Goal: Feedback & Contribution: Leave review/rating

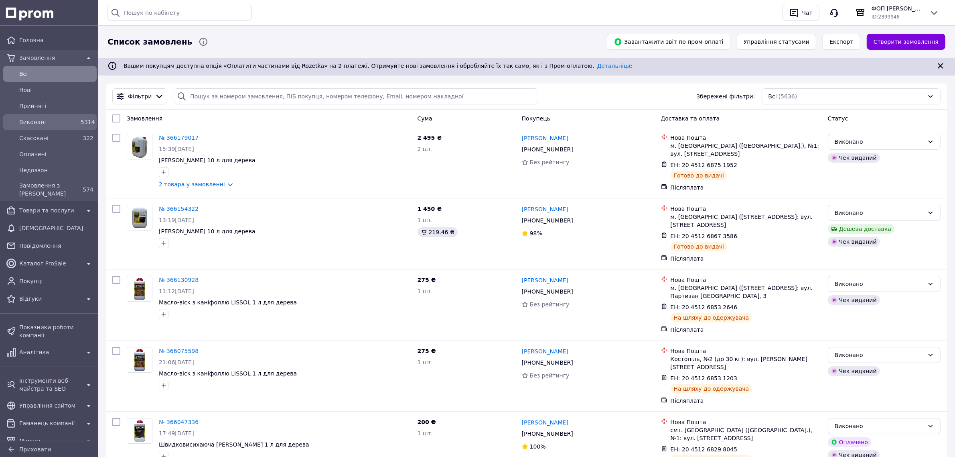
click at [24, 126] on span "Виконані" at bounding box center [48, 122] width 58 height 8
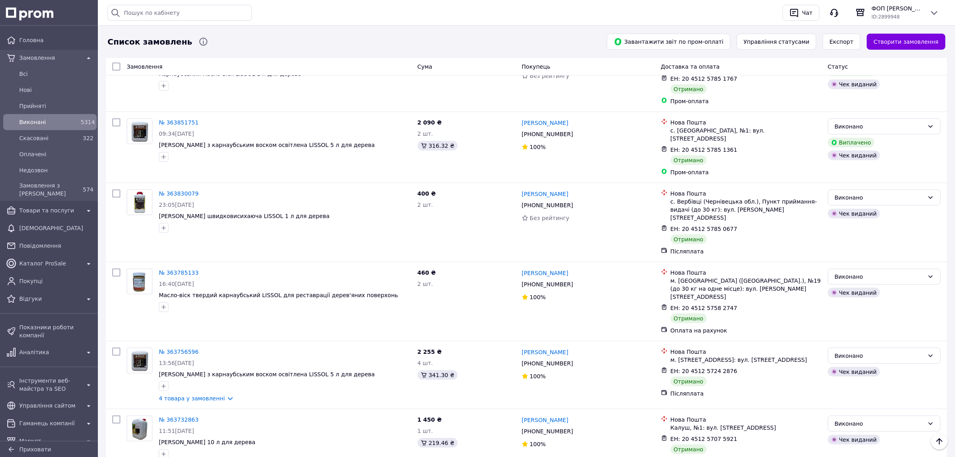
scroll to position [5066, 0]
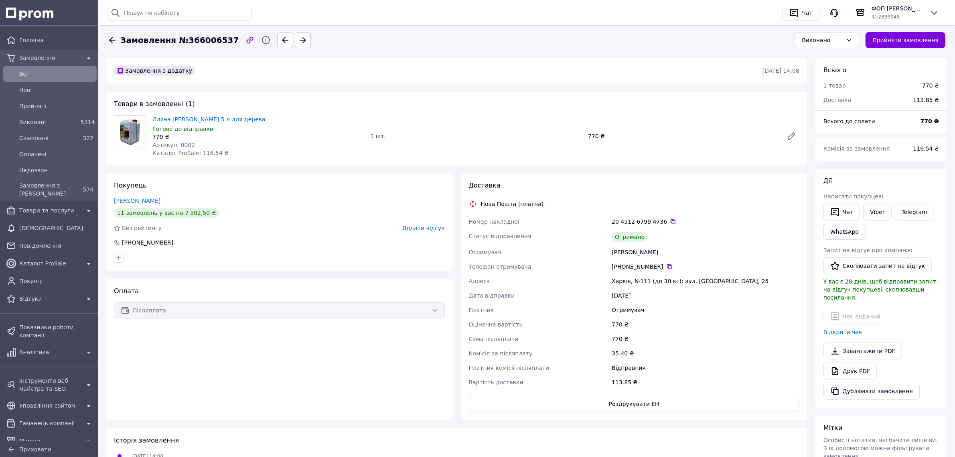
click at [414, 231] on span "Додати відгук" at bounding box center [423, 228] width 42 height 6
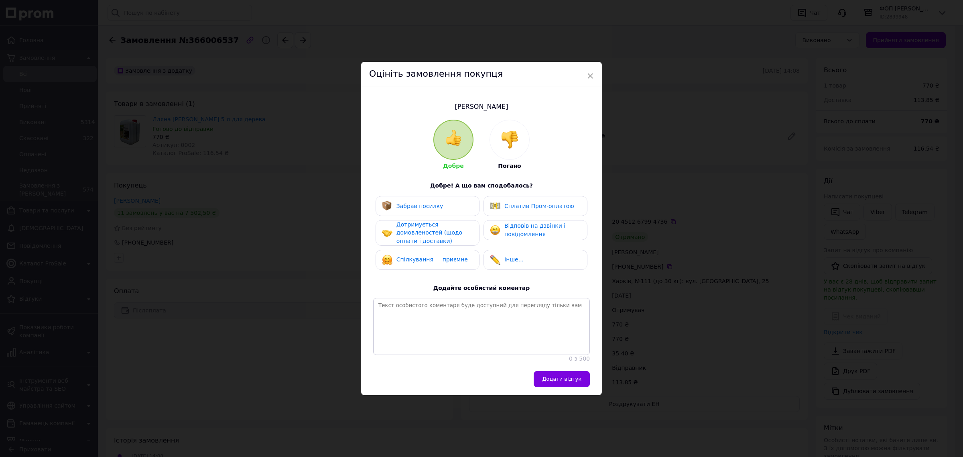
click at [396, 203] on span "Забрав посилку" at bounding box center [419, 206] width 47 height 6
click at [408, 232] on span "Дотримується домовленостей (щодо оплати і доставки)" at bounding box center [429, 232] width 66 height 23
click at [413, 256] on span "Спілкування — приємне" at bounding box center [431, 259] width 71 height 6
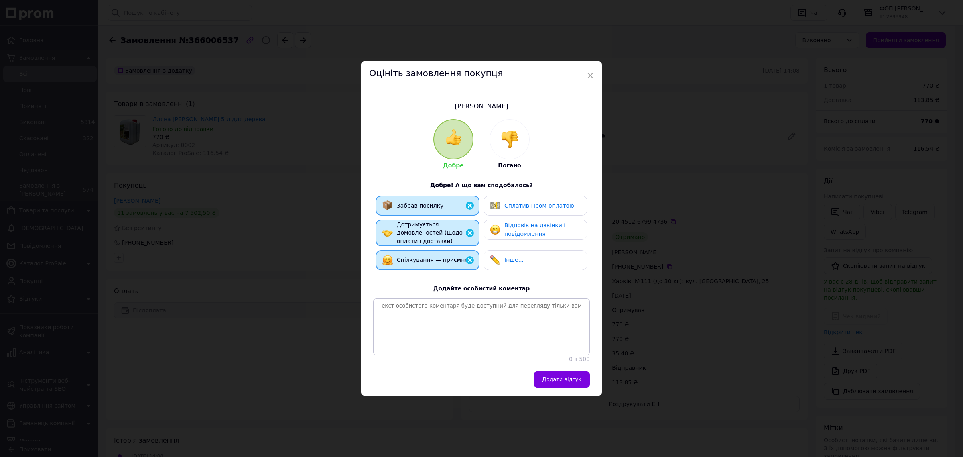
click at [533, 222] on span "Відповів на дзвінки і повідомлення" at bounding box center [534, 229] width 61 height 15
click at [567, 382] on span "Додати відгук" at bounding box center [561, 379] width 39 height 6
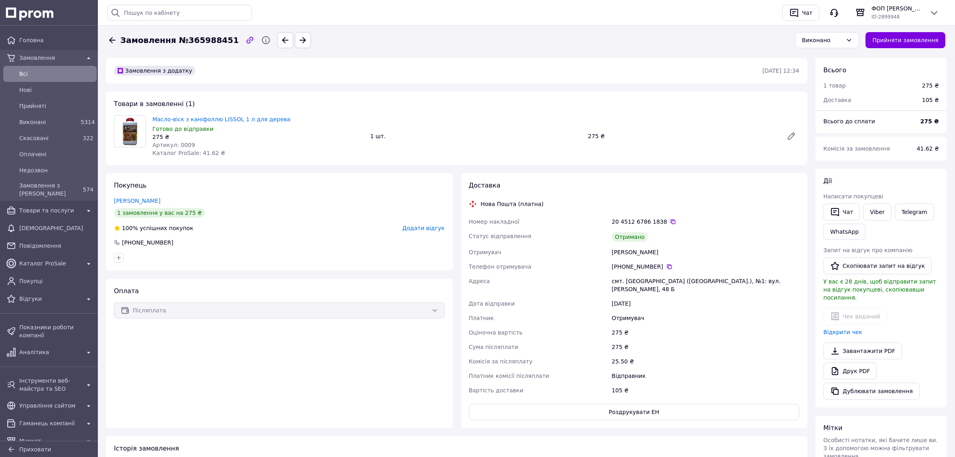
click at [419, 231] on span "Додати відгук" at bounding box center [423, 228] width 42 height 6
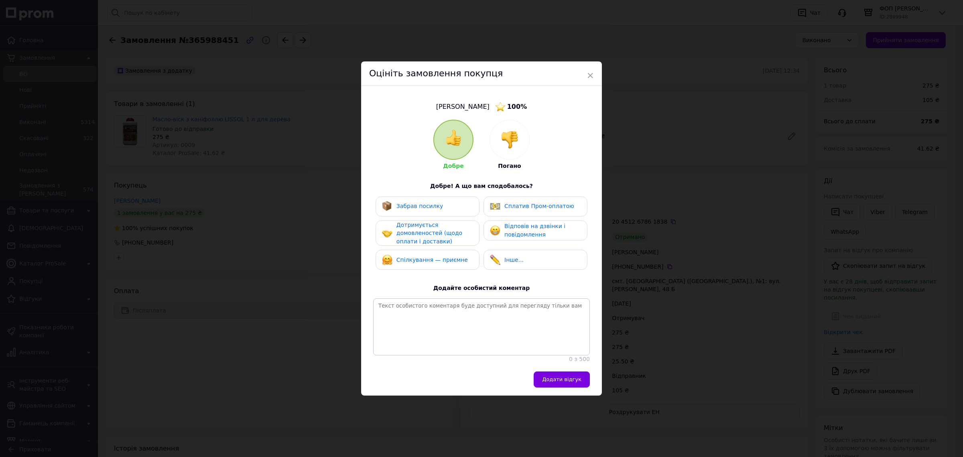
click at [426, 203] on span "Забрав посилку" at bounding box center [419, 206] width 47 height 6
click at [430, 221] on span "Дотримується домовленостей (щодо оплати і доставки)" at bounding box center [429, 232] width 66 height 23
click at [434, 257] on span "Спілкування — приємне" at bounding box center [431, 260] width 71 height 6
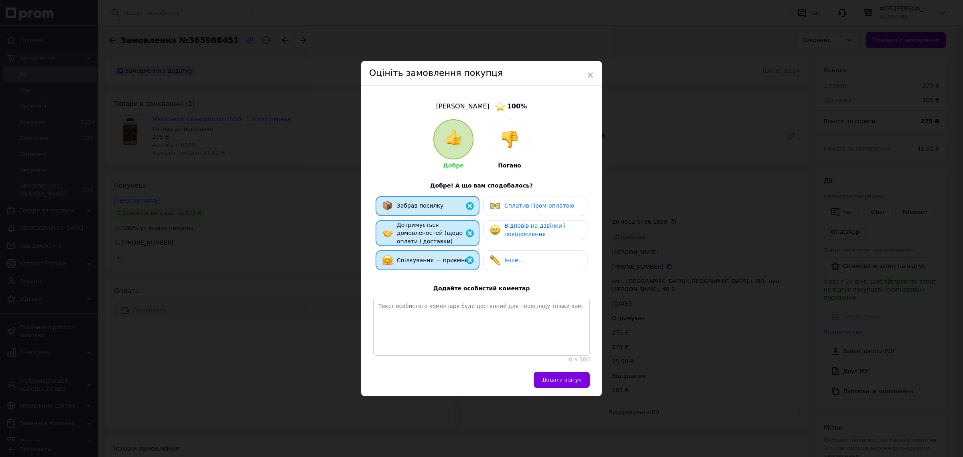
click at [511, 222] on span "Відповів на дзвінки і повідомлення" at bounding box center [534, 229] width 61 height 15
click at [577, 382] on span "Додати відгук" at bounding box center [561, 379] width 39 height 6
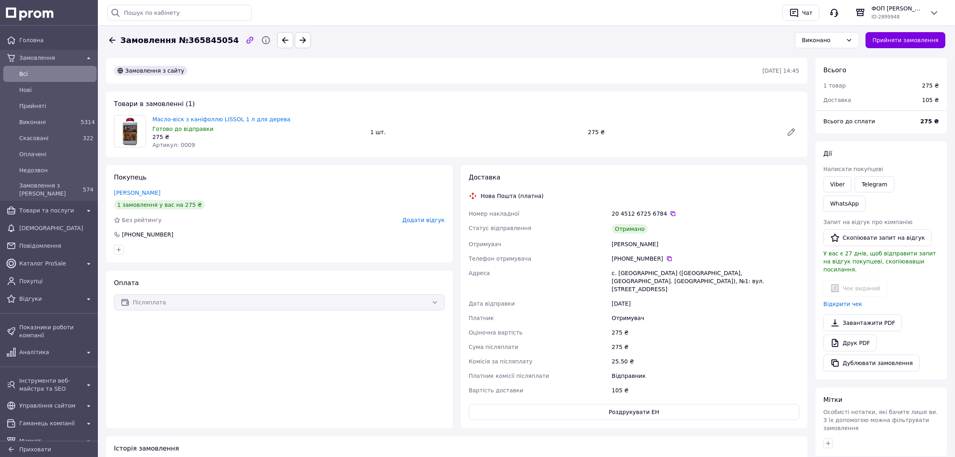
scroll to position [42, 0]
click at [434, 223] on span "Додати відгук" at bounding box center [423, 220] width 42 height 6
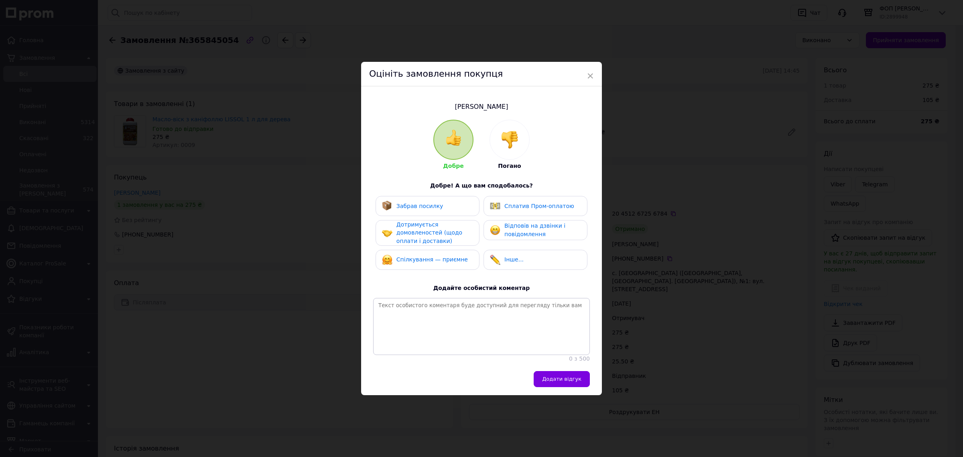
click at [415, 203] on span "Забрав посилку" at bounding box center [419, 206] width 47 height 6
click at [420, 225] on span "Дотримується домовленостей (щодо оплати і доставки)" at bounding box center [429, 232] width 66 height 23
click at [424, 256] on span "Спілкування — приємне" at bounding box center [431, 259] width 71 height 6
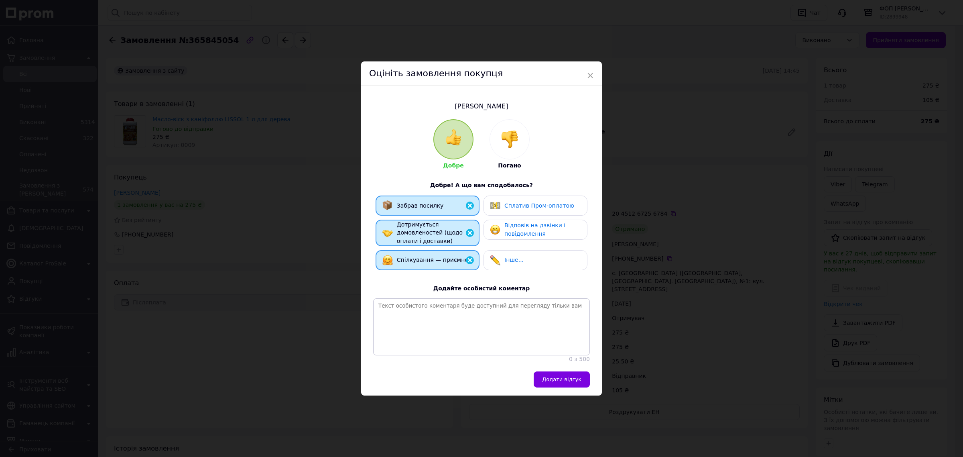
click at [512, 222] on span "Відповів на дзвінки і повідомлення" at bounding box center [534, 229] width 61 height 15
click at [561, 382] on span "Додати відгук" at bounding box center [561, 379] width 39 height 6
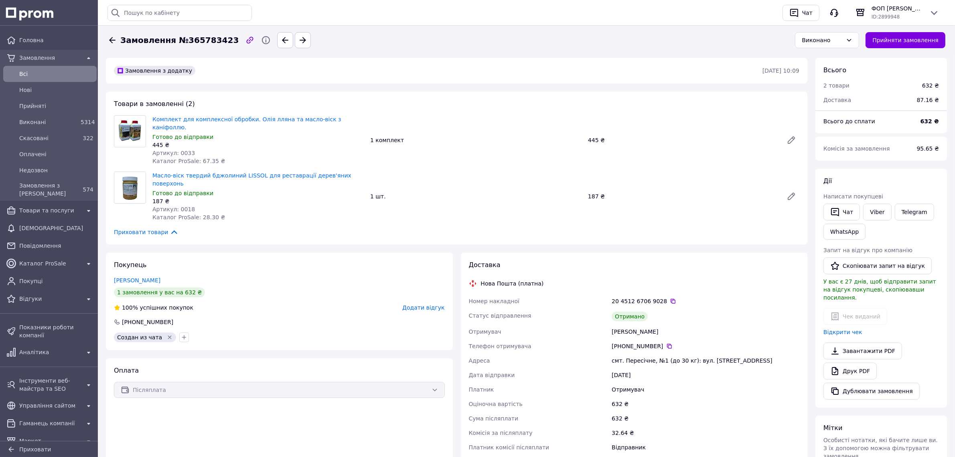
click at [426, 311] on span "Додати відгук" at bounding box center [423, 307] width 42 height 6
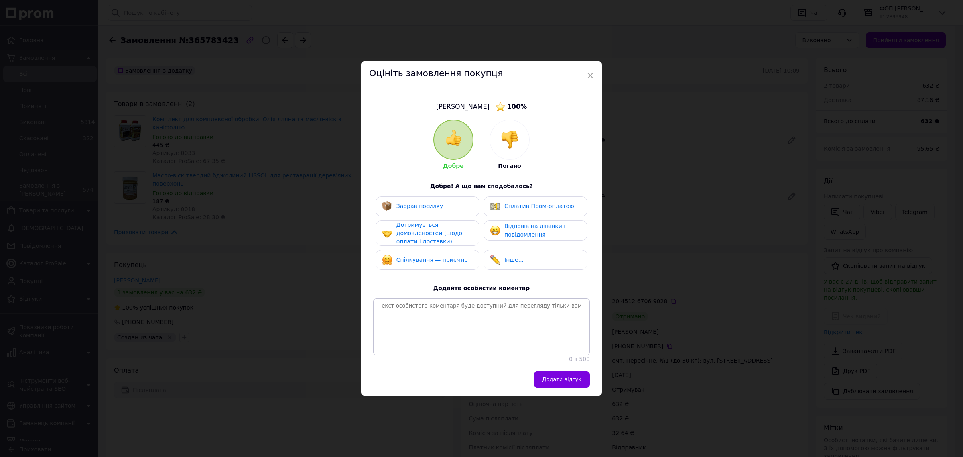
click at [408, 203] on span "Забрав посилку" at bounding box center [419, 206] width 47 height 6
click at [411, 223] on span "Дотримується домовленостей (щодо оплати і доставки)" at bounding box center [429, 232] width 66 height 23
click at [411, 257] on span "Спілкування — приємне" at bounding box center [431, 260] width 71 height 6
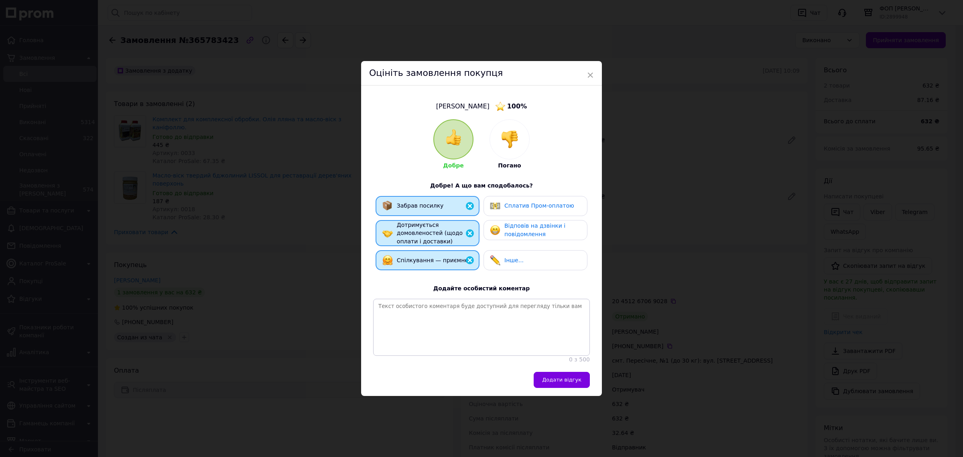
click at [507, 222] on span "Відповів на дзвінки і повідомлення" at bounding box center [534, 229] width 61 height 15
click at [556, 382] on span "Додати відгук" at bounding box center [561, 379] width 39 height 6
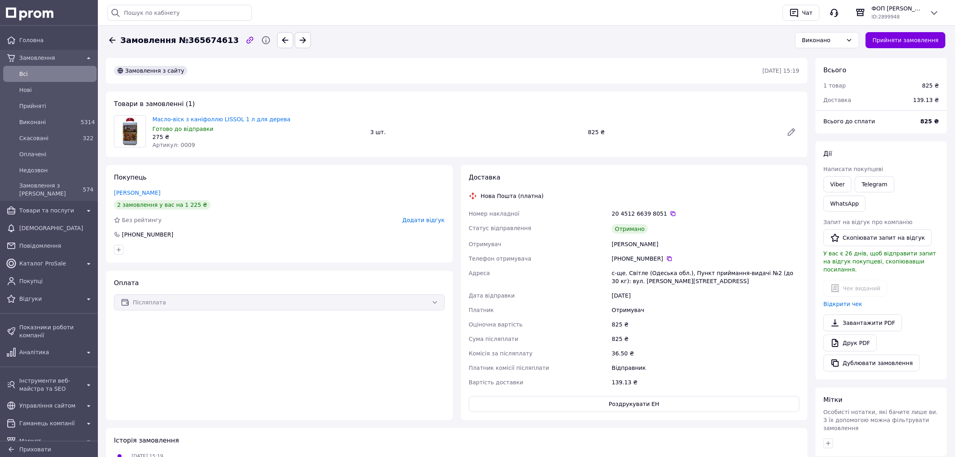
click at [412, 223] on span "Додати відгук" at bounding box center [423, 220] width 42 height 6
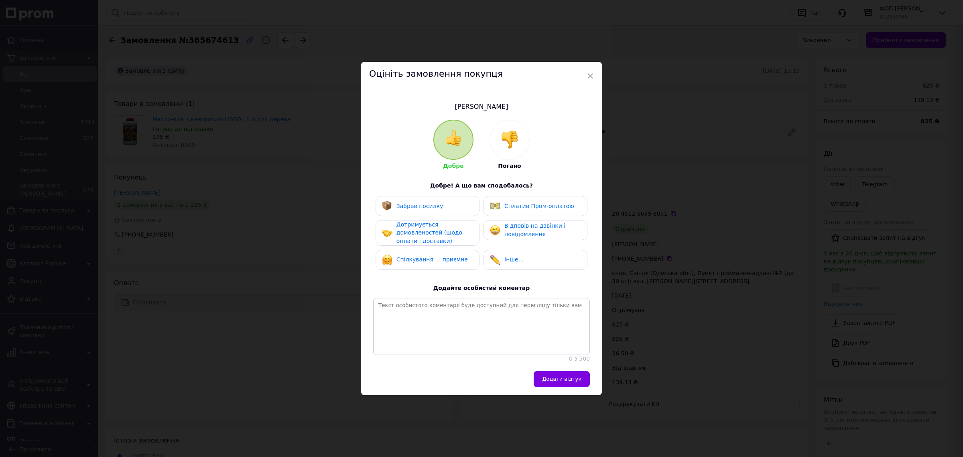
click at [407, 203] on span "Забрав посилку" at bounding box center [419, 206] width 47 height 6
click at [410, 221] on span "Дотримується домовленостей (щодо оплати і доставки)" at bounding box center [429, 232] width 66 height 23
click at [413, 256] on span "Спілкування — приємне" at bounding box center [431, 259] width 71 height 6
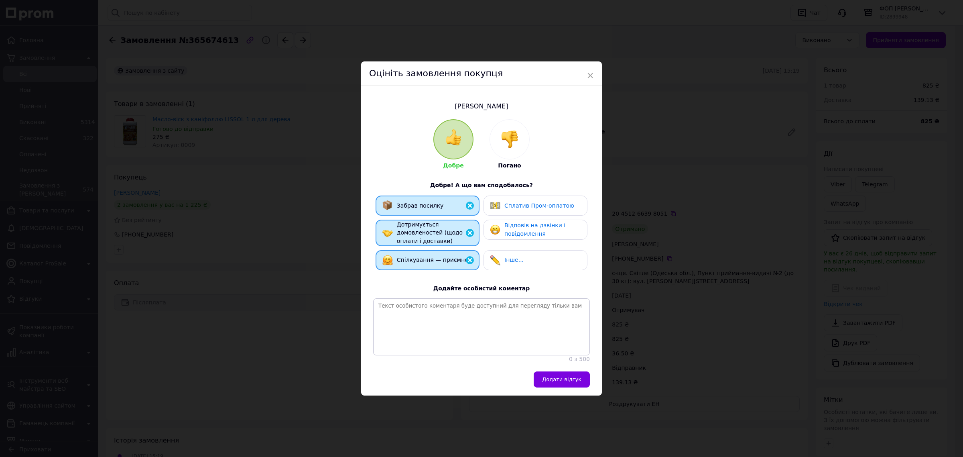
click at [508, 222] on span "Відповів на дзвінки і повідомлення" at bounding box center [534, 229] width 61 height 15
click at [568, 382] on span "Додати відгук" at bounding box center [561, 379] width 39 height 6
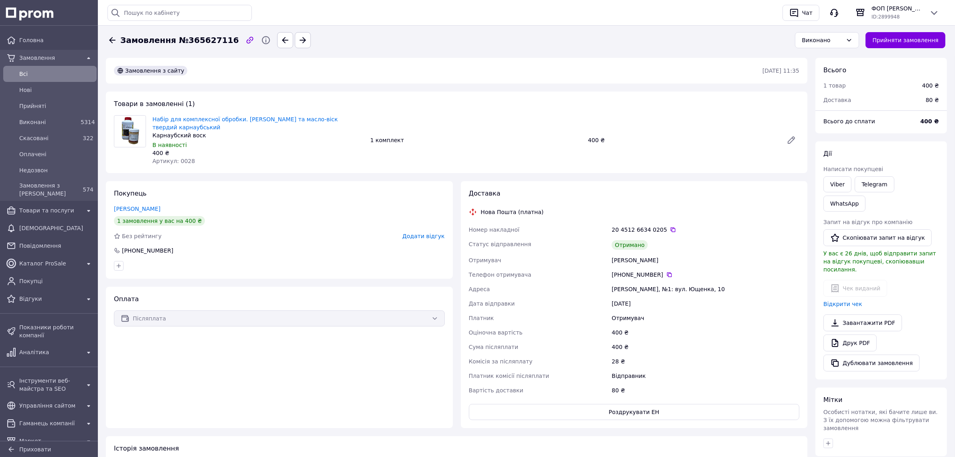
click at [421, 239] on span "Додати відгук" at bounding box center [423, 236] width 42 height 6
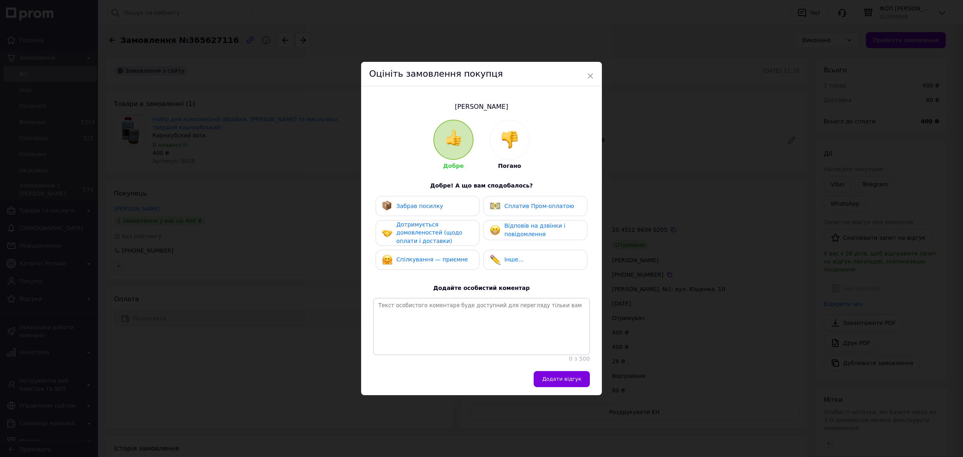
click at [404, 201] on div "Забрав посилку" at bounding box center [428, 206] width 104 height 20
click at [408, 221] on span "Дотримується домовленостей (щодо оплати і доставки)" at bounding box center [429, 232] width 66 height 23
click at [413, 256] on span "Спілкування — приємне" at bounding box center [431, 259] width 71 height 6
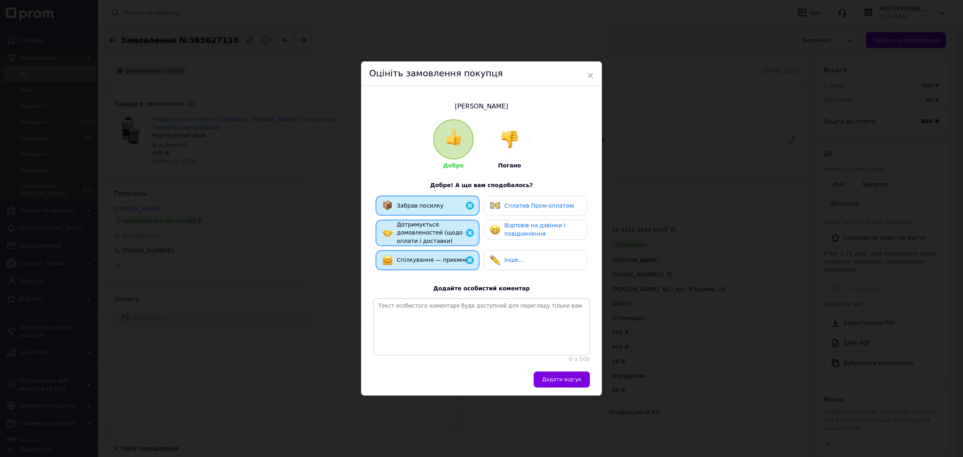
click at [517, 222] on span "Відповів на дзвінки і повідомлення" at bounding box center [534, 229] width 61 height 15
click at [556, 382] on span "Додати відгук" at bounding box center [561, 379] width 39 height 6
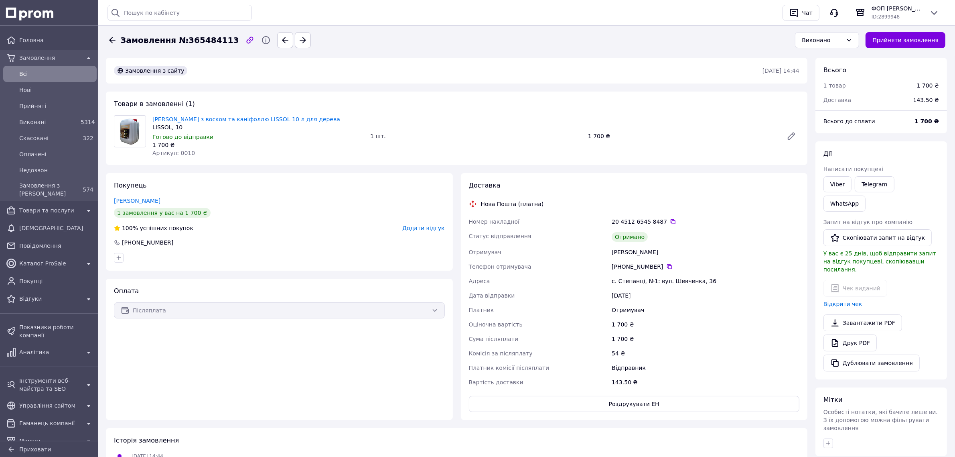
click at [413, 231] on span "Додати відгук" at bounding box center [423, 228] width 42 height 6
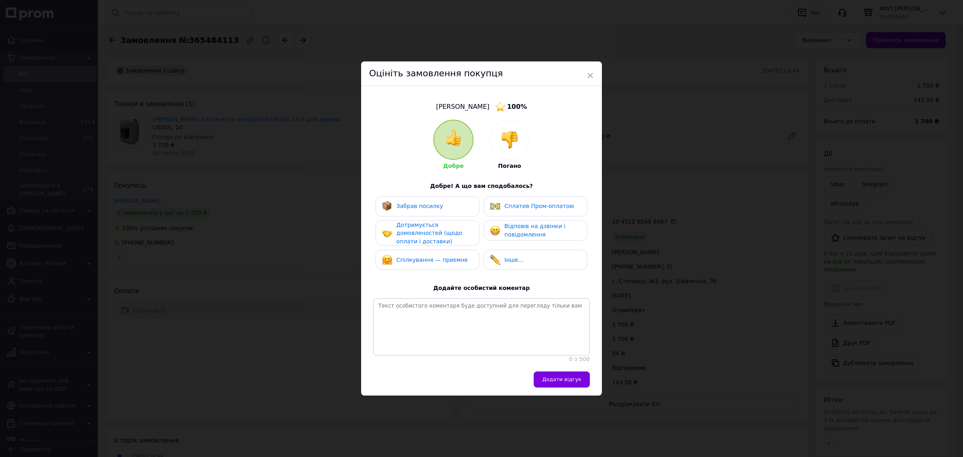
click at [412, 202] on div "Забрав посилку" at bounding box center [419, 206] width 47 height 8
click at [414, 221] on span "Дотримується домовленостей (щодо оплати і доставки)" at bounding box center [429, 232] width 66 height 23
click at [417, 257] on span "Спілкування — приємне" at bounding box center [431, 260] width 71 height 6
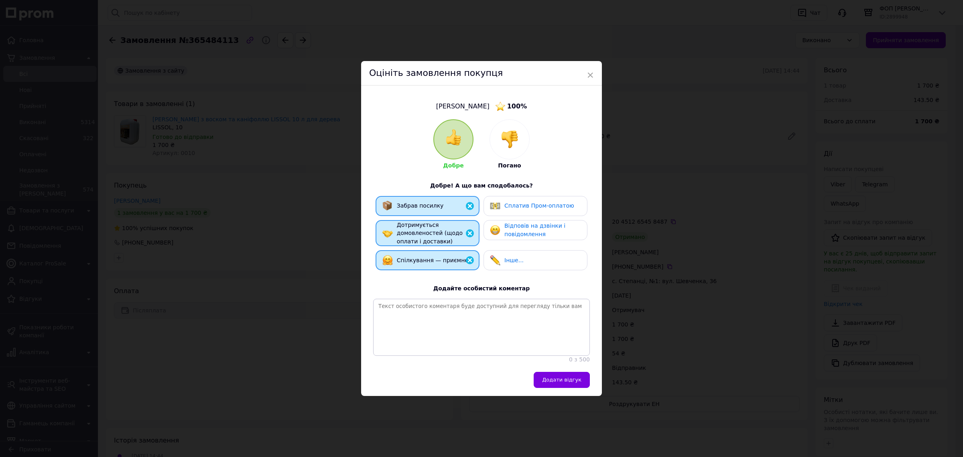
click at [518, 222] on span "Відповів на дзвінки і повідомлення" at bounding box center [534, 229] width 61 height 15
click at [555, 382] on span "Додати відгук" at bounding box center [561, 379] width 39 height 6
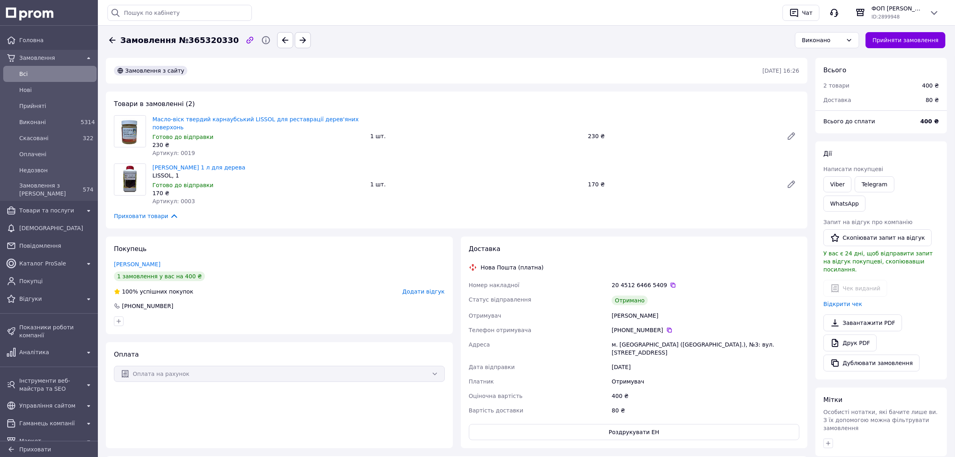
click at [414, 295] on span "Додати відгук" at bounding box center [423, 291] width 42 height 6
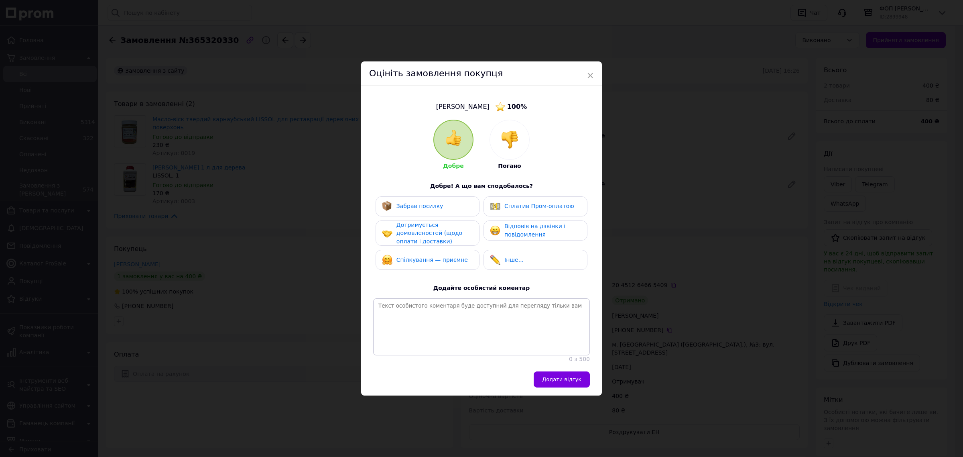
click at [404, 203] on span "Забрав посилку" at bounding box center [419, 206] width 47 height 6
click at [404, 221] on span "Дотримується домовленостей (щодо оплати і доставки)" at bounding box center [429, 232] width 66 height 23
click at [404, 257] on span "Спілкування — приємне" at bounding box center [431, 260] width 71 height 6
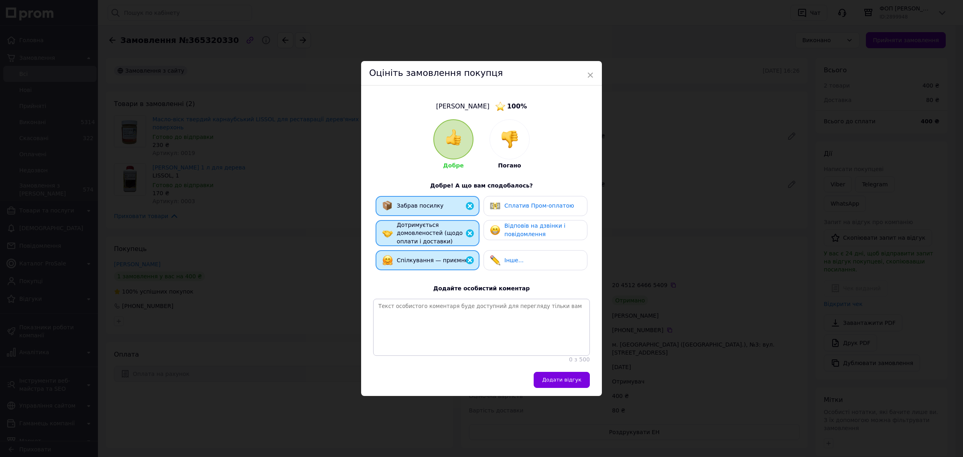
click at [494, 225] on img at bounding box center [495, 230] width 10 height 10
click at [553, 382] on span "Додати відгук" at bounding box center [561, 379] width 39 height 6
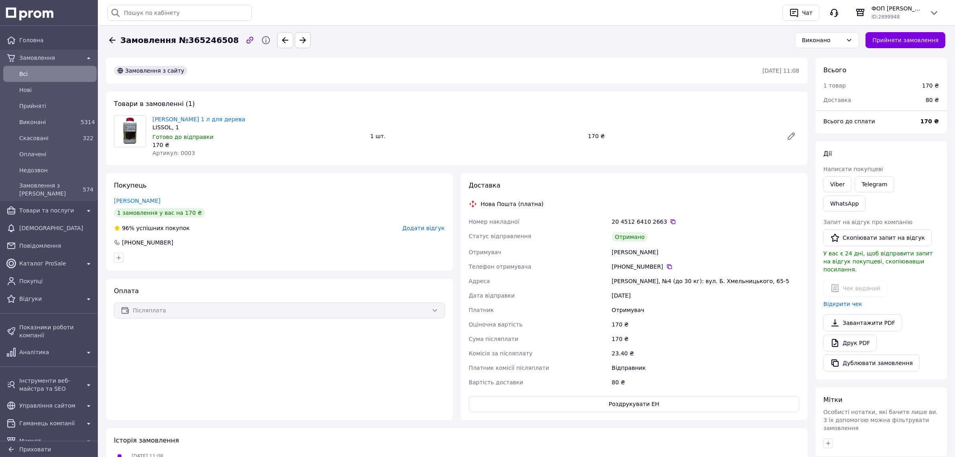
click at [421, 231] on span "Додати відгук" at bounding box center [423, 228] width 42 height 6
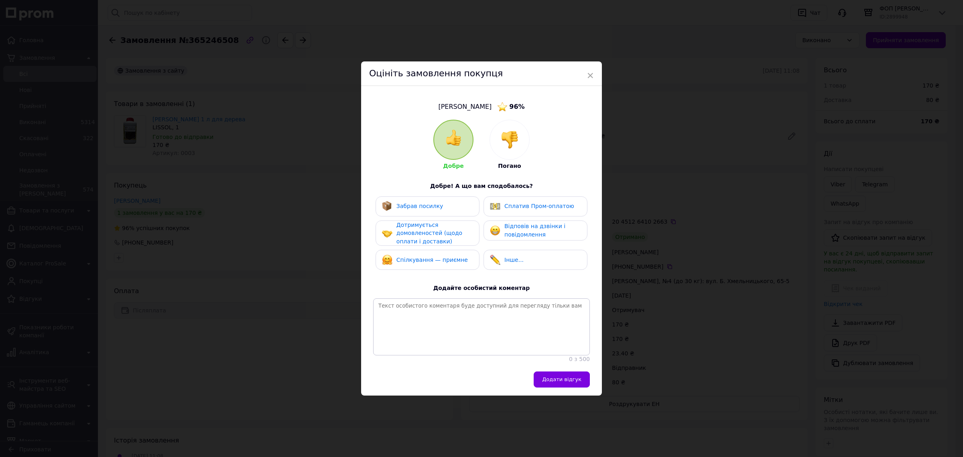
click at [422, 203] on span "Забрав посилку" at bounding box center [419, 206] width 47 height 6
click at [422, 230] on span "Дотримується домовленостей (щодо оплати і доставки)" at bounding box center [429, 232] width 66 height 23
drag, startPoint x: 422, startPoint y: 251, endPoint x: 500, endPoint y: 233, distance: 80.6
click at [423, 257] on span "Спілкування — приємне" at bounding box center [431, 260] width 71 height 6
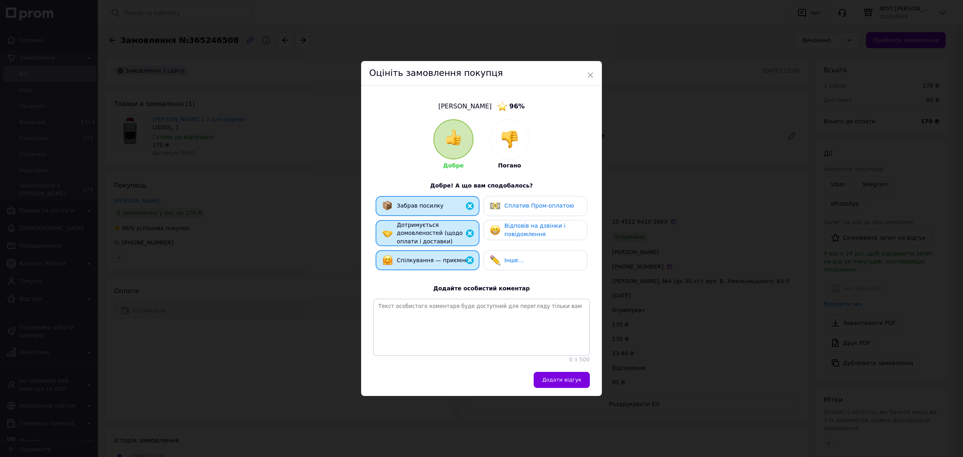
click at [523, 222] on span "Відповів на дзвінки і повідомлення" at bounding box center [534, 229] width 61 height 15
click at [548, 382] on span "Додати відгук" at bounding box center [561, 379] width 39 height 6
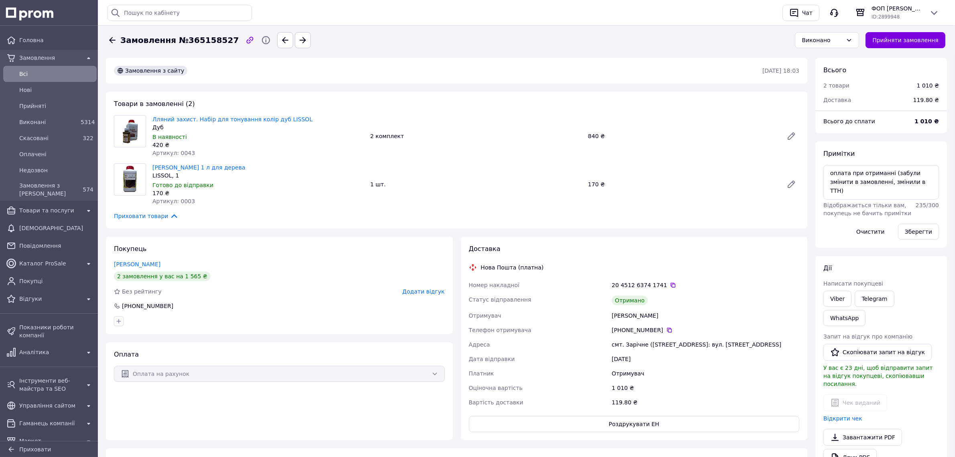
click at [443, 295] on span "Додати відгук" at bounding box center [423, 291] width 42 height 6
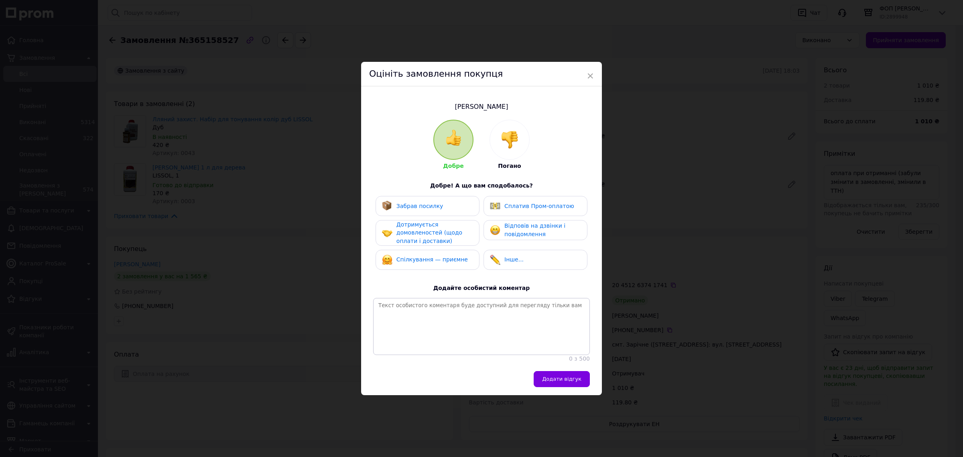
click at [437, 203] on span "Забрав посилку" at bounding box center [419, 206] width 47 height 6
click at [440, 221] on span "Дотримується домовленостей (щодо оплати і доставки)" at bounding box center [429, 232] width 66 height 23
click at [438, 256] on div "Спілкування — приємне" at bounding box center [431, 260] width 71 height 8
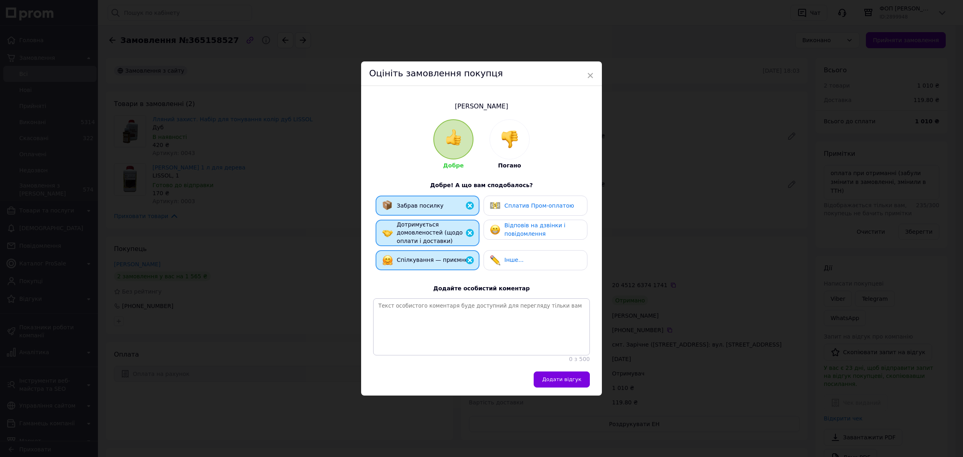
click at [508, 222] on span "Відповів на дзвінки і повідомлення" at bounding box center [534, 229] width 61 height 15
click at [562, 382] on span "Додати відгук" at bounding box center [561, 379] width 39 height 6
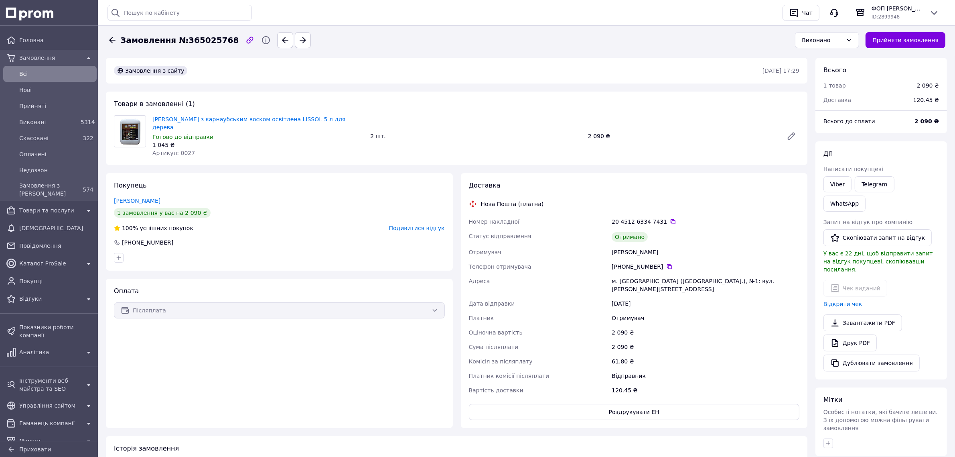
scroll to position [89, 0]
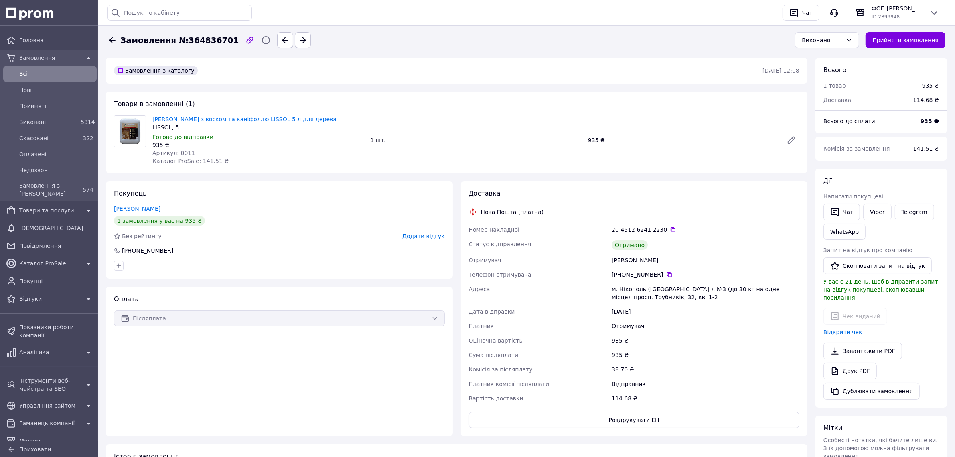
click at [414, 239] on span "Додати відгук" at bounding box center [423, 236] width 42 height 6
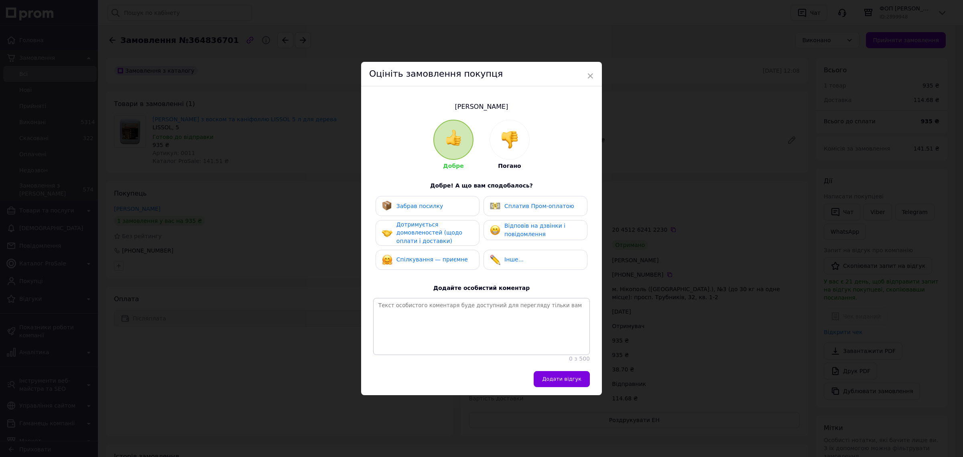
click at [402, 199] on div "Забрав посилку" at bounding box center [428, 206] width 104 height 20
click at [404, 221] on span "Дотримується домовленостей (щодо оплати і доставки)" at bounding box center [429, 232] width 66 height 23
click at [415, 256] on span "Спілкування — приємне" at bounding box center [431, 259] width 71 height 6
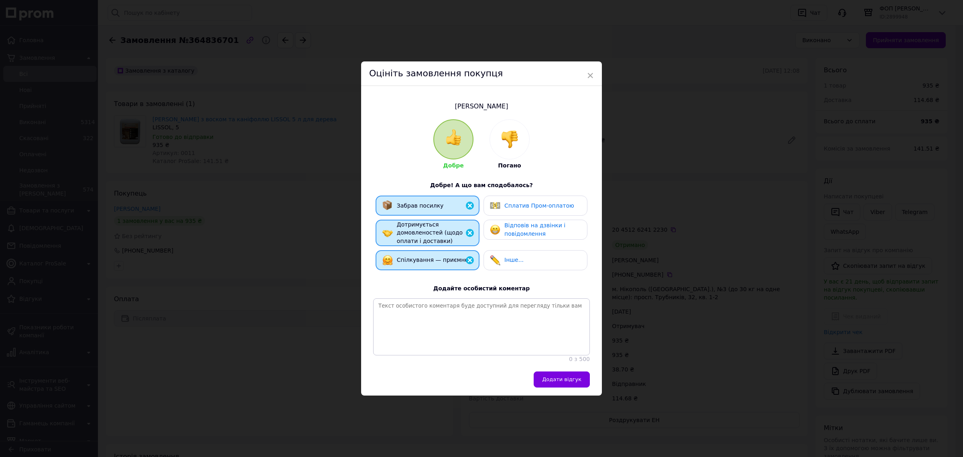
click at [531, 201] on div "Сплатив Пром-оплатою" at bounding box center [539, 205] width 70 height 8
click at [569, 201] on div "Сплатив Пром-оплатою" at bounding box center [540, 205] width 70 height 8
click at [564, 221] on div "Відповів на дзвінки і повідомлення" at bounding box center [542, 229] width 76 height 16
click at [556, 387] on button "Додати відгук" at bounding box center [562, 379] width 56 height 16
